Goal: Transaction & Acquisition: Purchase product/service

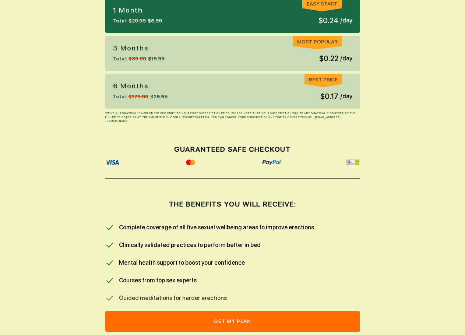
scroll to position [221, 0]
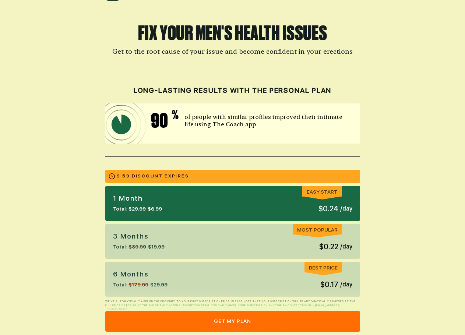
scroll to position [37, 0]
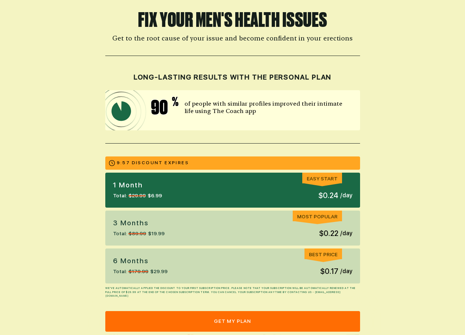
click at [197, 276] on div "6 months Total: $179.99 $29.99 Best Price $0.17 / day" at bounding box center [232, 265] width 255 height 35
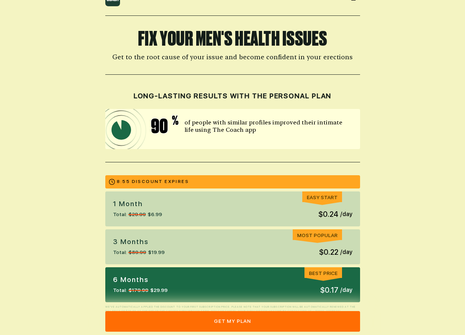
scroll to position [0, 0]
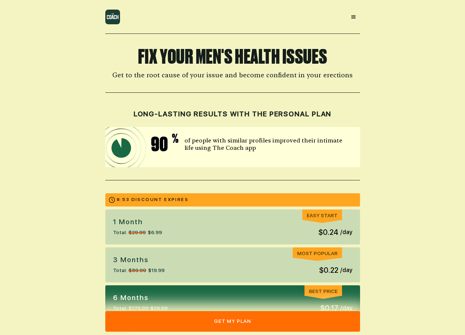
click at [230, 317] on button "get my plan" at bounding box center [232, 321] width 255 height 21
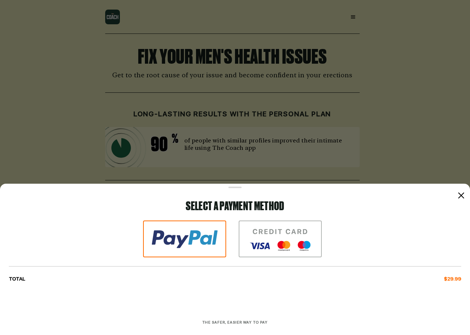
click at [276, 233] on img at bounding box center [280, 238] width 83 height 37
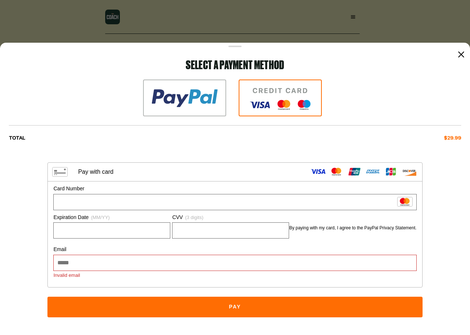
click at [108, 258] on input "Email" at bounding box center [235, 262] width 356 height 15
type input "**********"
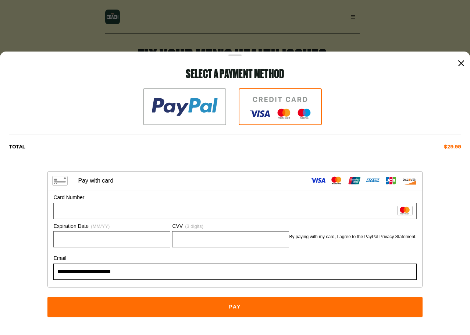
click at [275, 306] on button "Pay" at bounding box center [234, 306] width 375 height 21
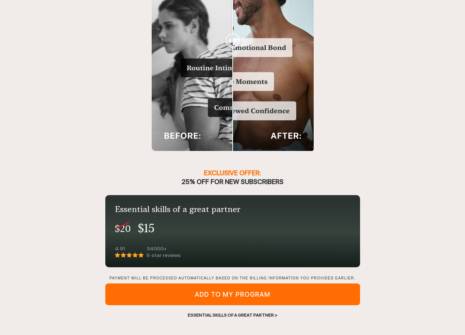
scroll to position [720, 0]
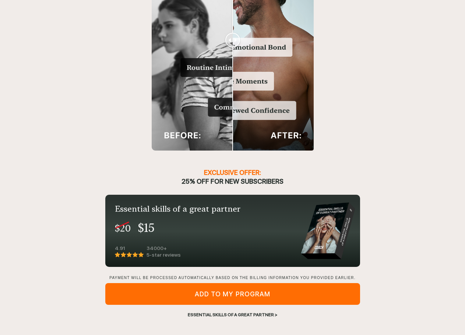
click at [241, 315] on div "Essential skills of a great partner >" at bounding box center [232, 314] width 255 height 7
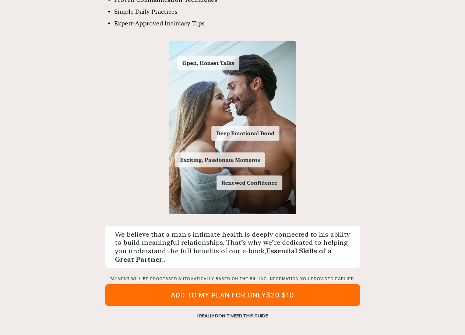
scroll to position [602, 0]
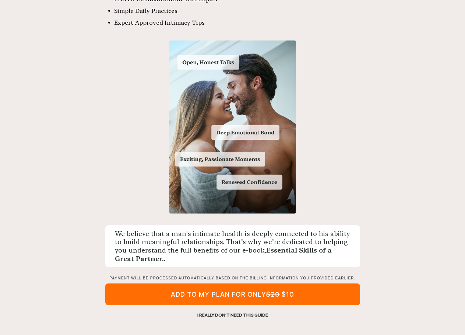
click at [221, 315] on div "I REALLY DON’T NEED THIS GUIDE" at bounding box center [232, 315] width 255 height 7
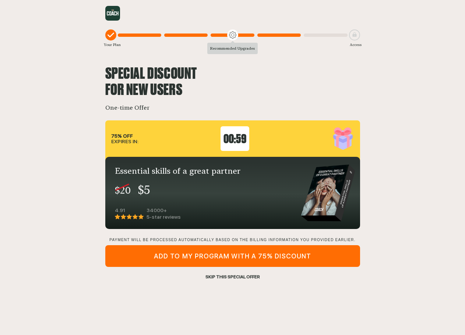
scroll to position [0, 0]
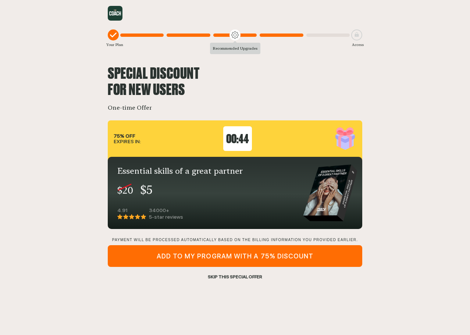
click at [238, 256] on div "ADD TO MY PROGRAM WITH A 75% DISCOUNT" at bounding box center [235, 256] width 255 height 22
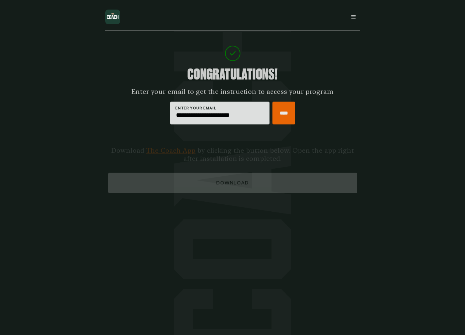
click at [284, 112] on input "****" at bounding box center [283, 113] width 23 height 23
type input "****"
